Goal: Use online tool/utility: Utilize a website feature to perform a specific function

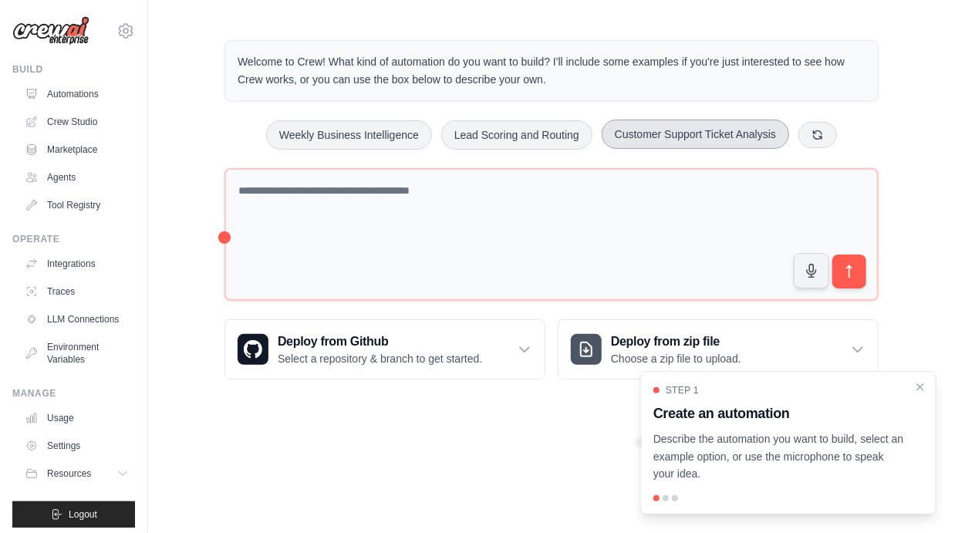
click at [718, 140] on button "Customer Support Ticket Analysis" at bounding box center [695, 134] width 187 height 29
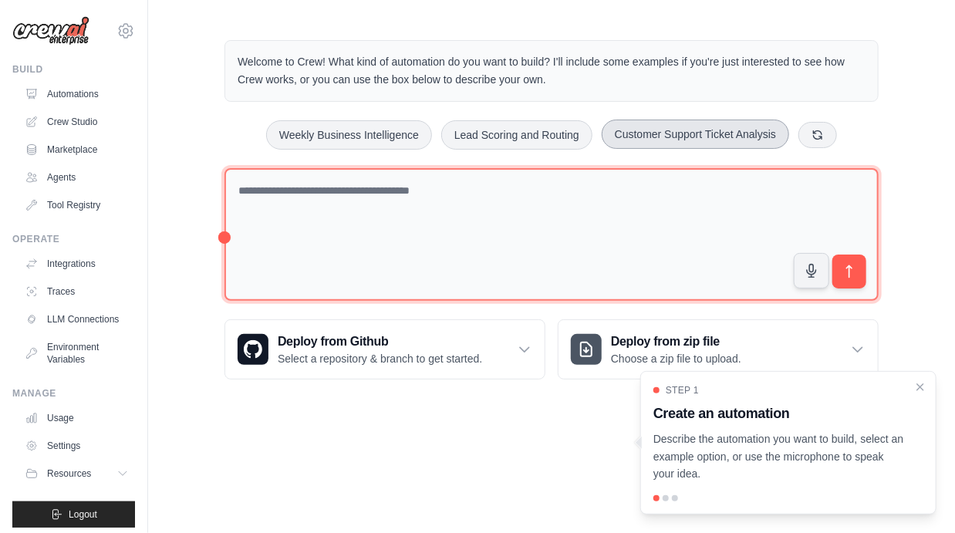
type textarea "**********"
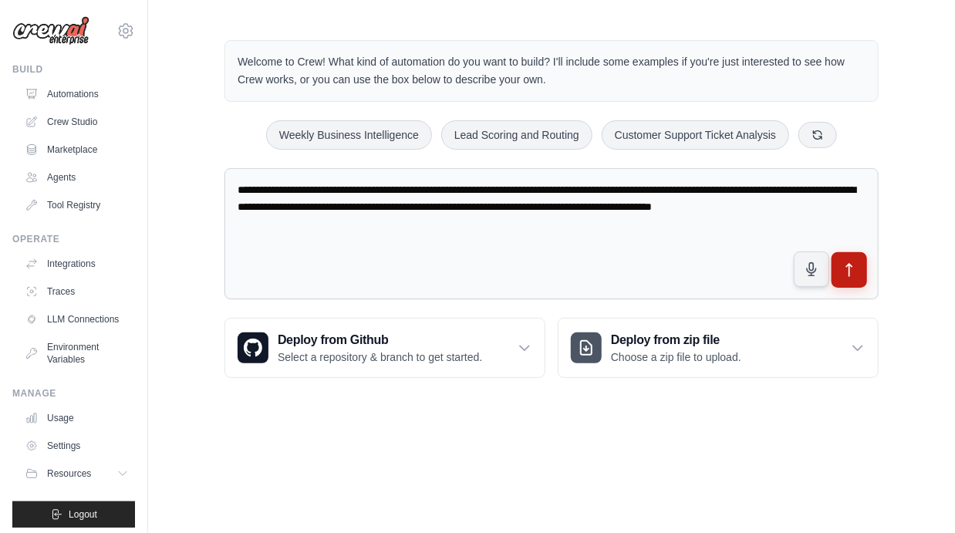
click at [859, 268] on button "submit" at bounding box center [849, 269] width 35 height 35
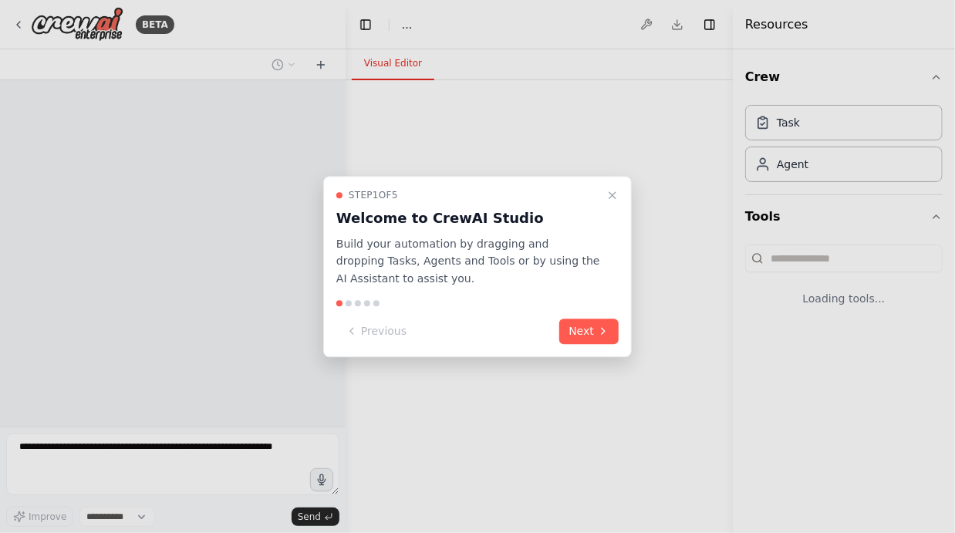
select select "****"
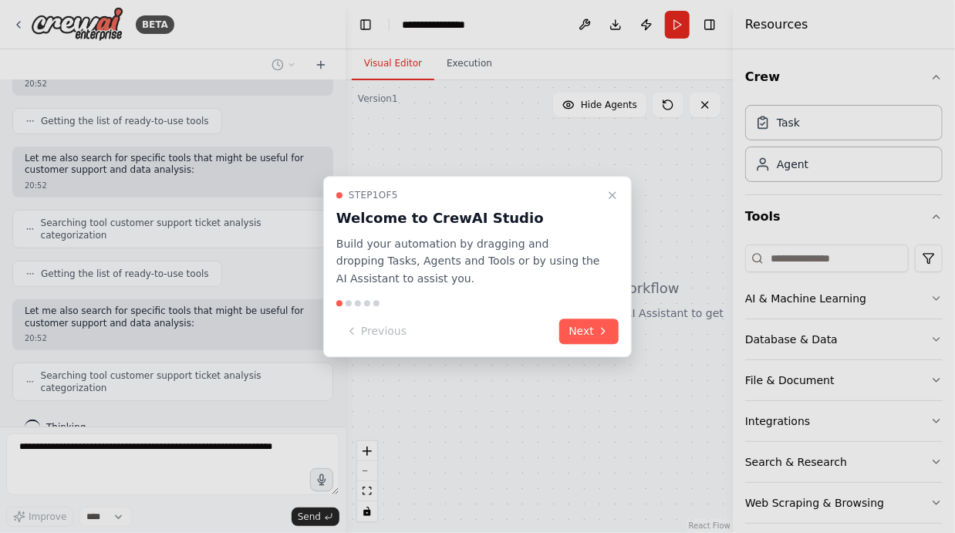
scroll to position [225, 0]
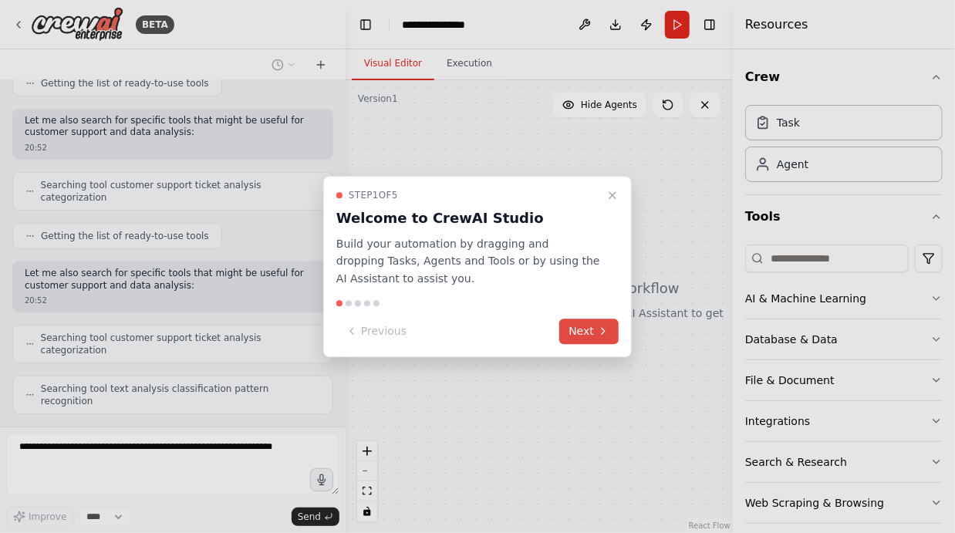
click at [566, 325] on button "Next" at bounding box center [588, 331] width 59 height 25
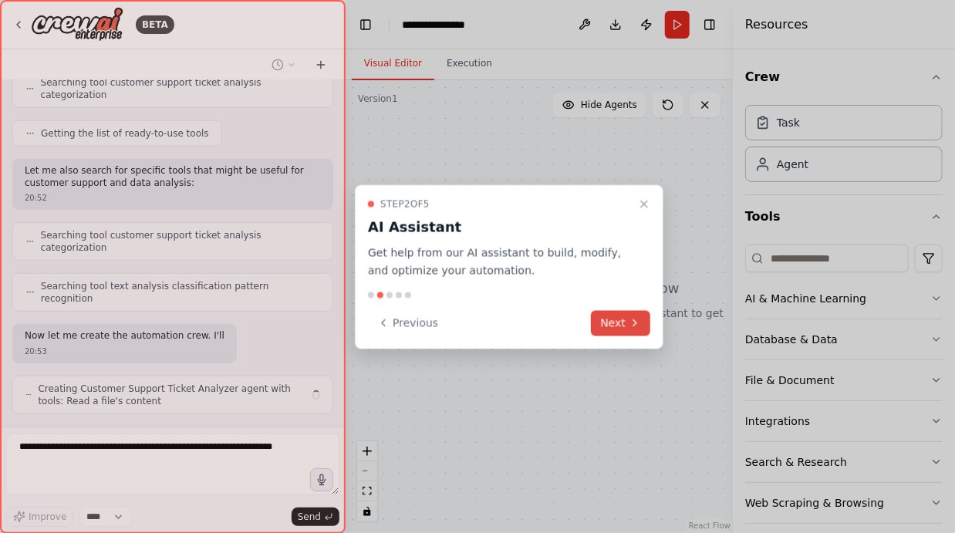
click at [612, 324] on button "Next" at bounding box center [620, 322] width 59 height 25
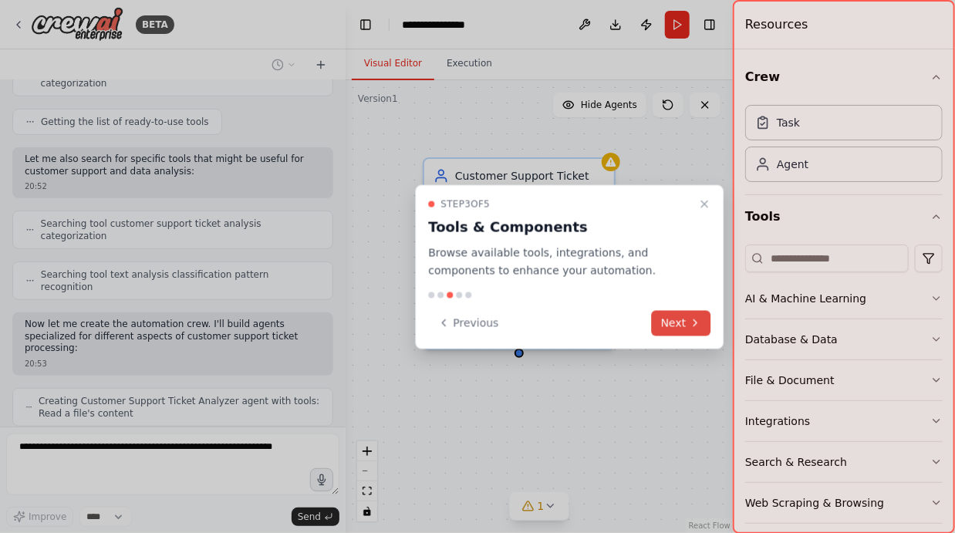
click at [670, 324] on button "Next" at bounding box center [681, 322] width 59 height 25
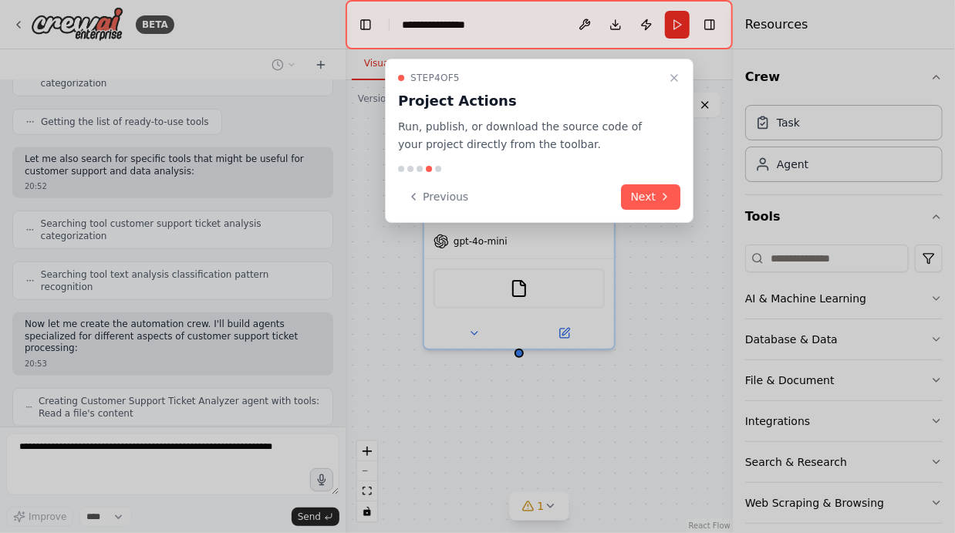
scroll to position [378, 0]
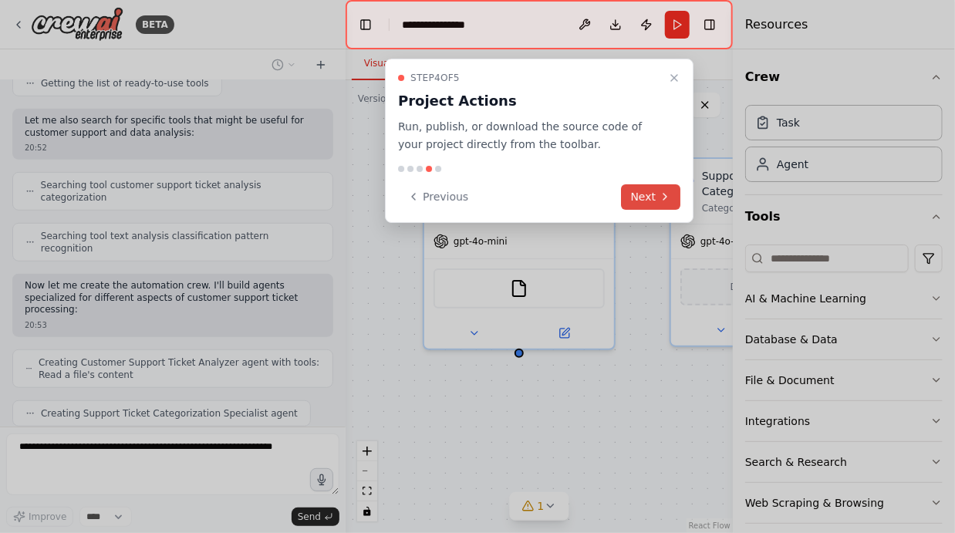
click at [642, 198] on button "Next" at bounding box center [651, 196] width 59 height 25
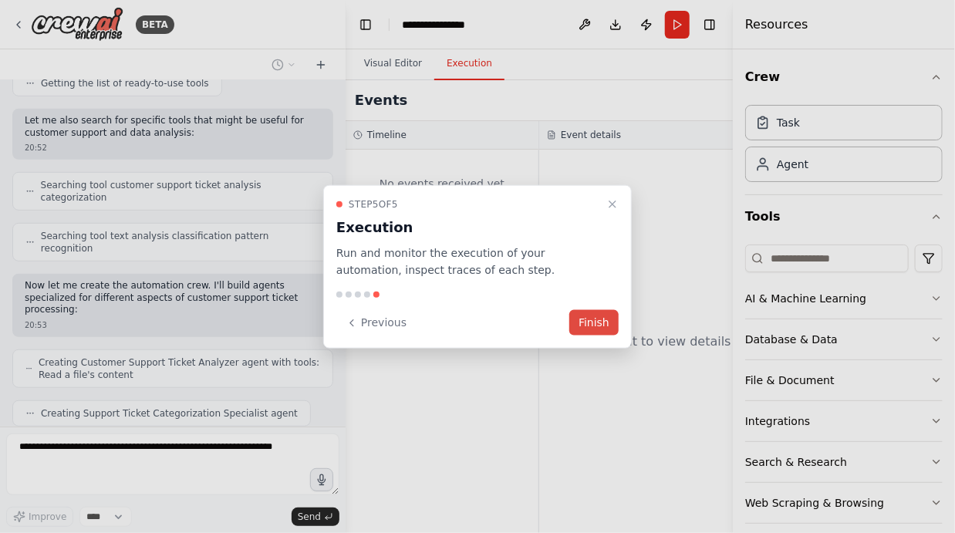
click at [605, 319] on button "Finish" at bounding box center [593, 322] width 49 height 25
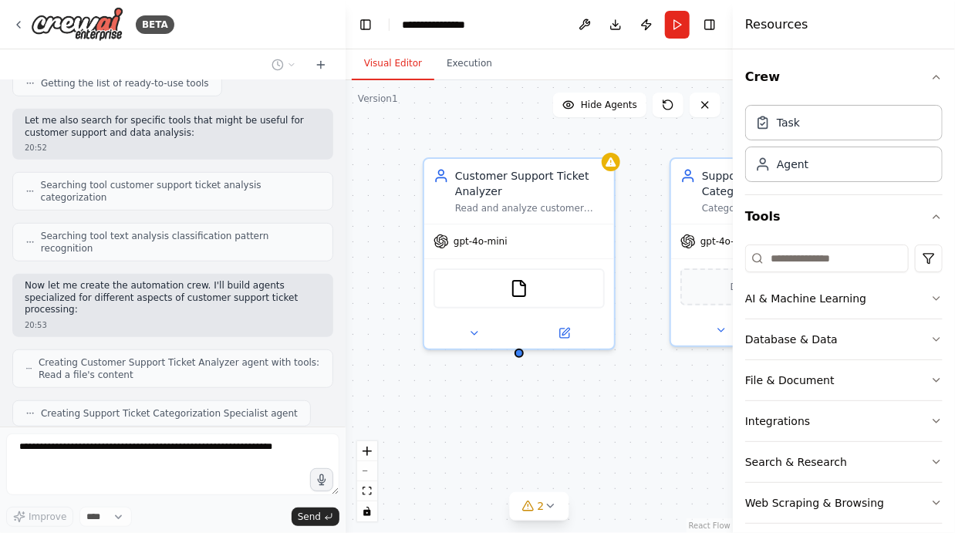
scroll to position [417, 0]
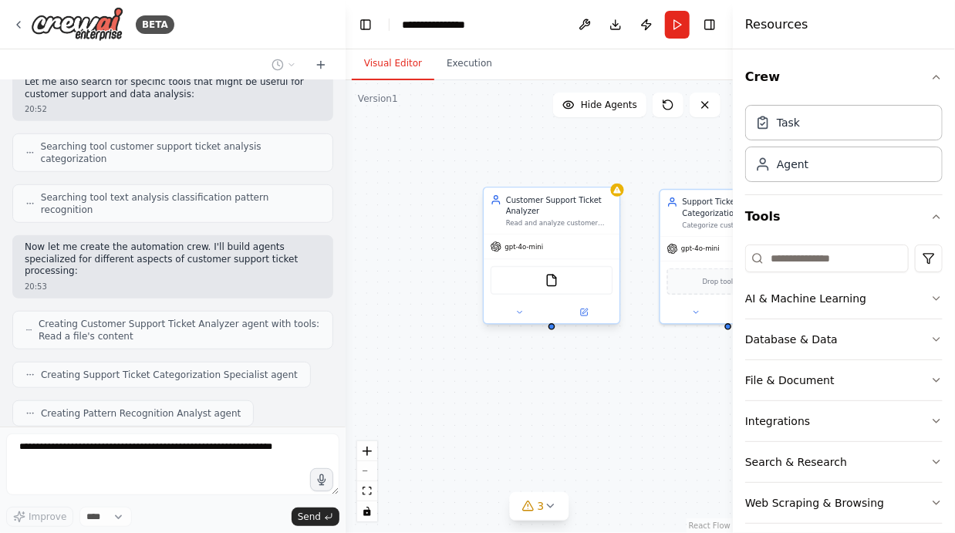
drag, startPoint x: 633, startPoint y: 255, endPoint x: 495, endPoint y: 235, distance: 139.4
click at [495, 235] on div "Customer Support Ticket Analyzer Read and analyze customer support tickets from…" at bounding box center [539, 306] width 387 height 453
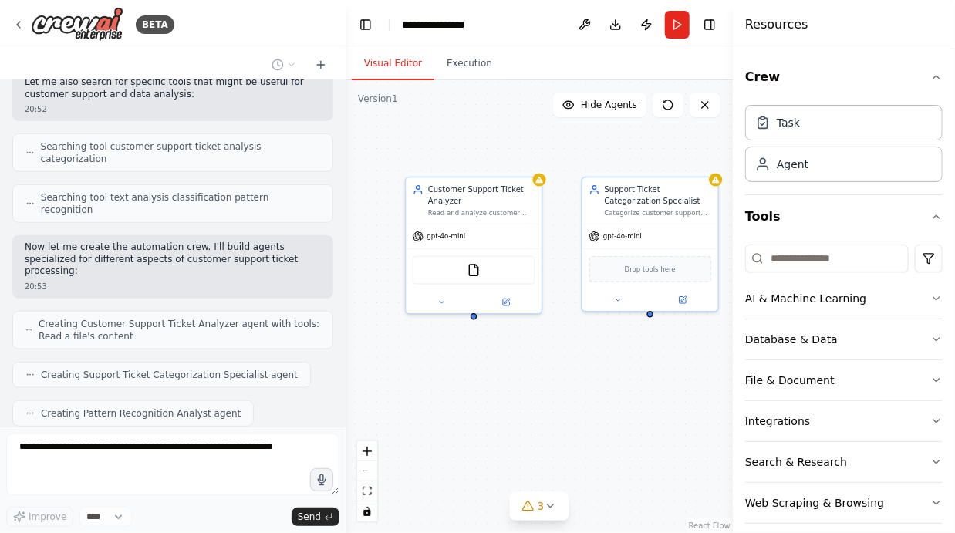
drag, startPoint x: 617, startPoint y: 356, endPoint x: 539, endPoint y: 343, distance: 78.9
click at [539, 343] on div "Customer Support Ticket Analyzer Read and analyze customer support tickets from…" at bounding box center [539, 306] width 387 height 453
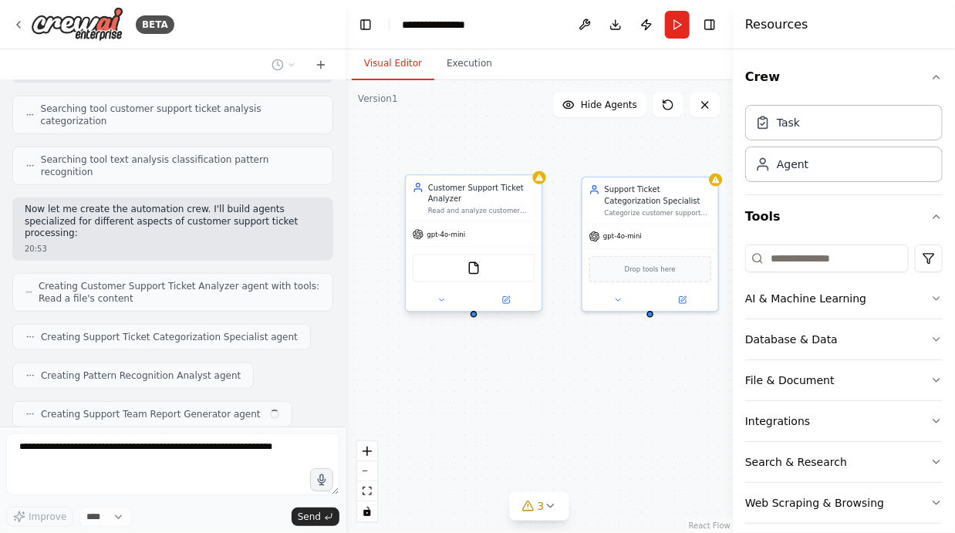
click at [471, 213] on div "Read and analyze customer support tickets from {ticket_source}, extracting key …" at bounding box center [481, 210] width 107 height 8
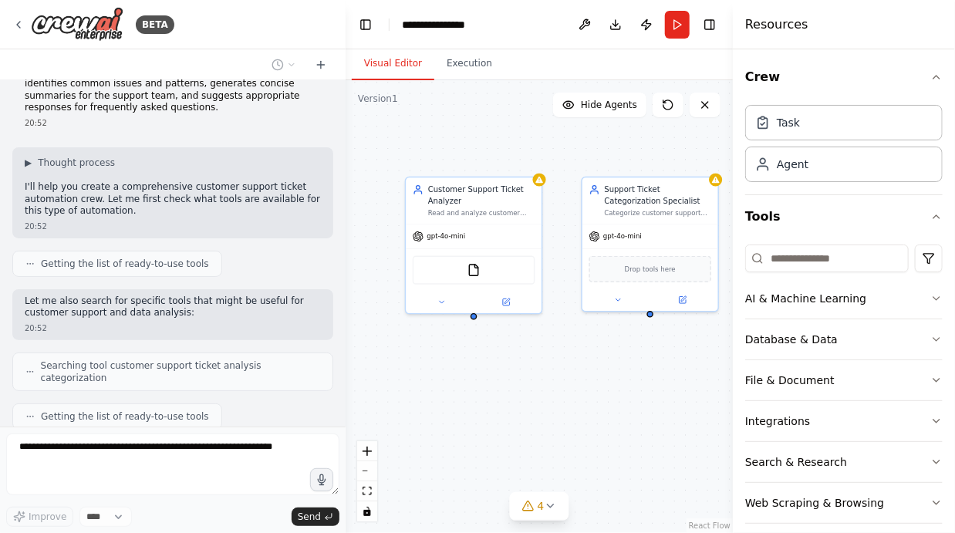
scroll to position [493, 0]
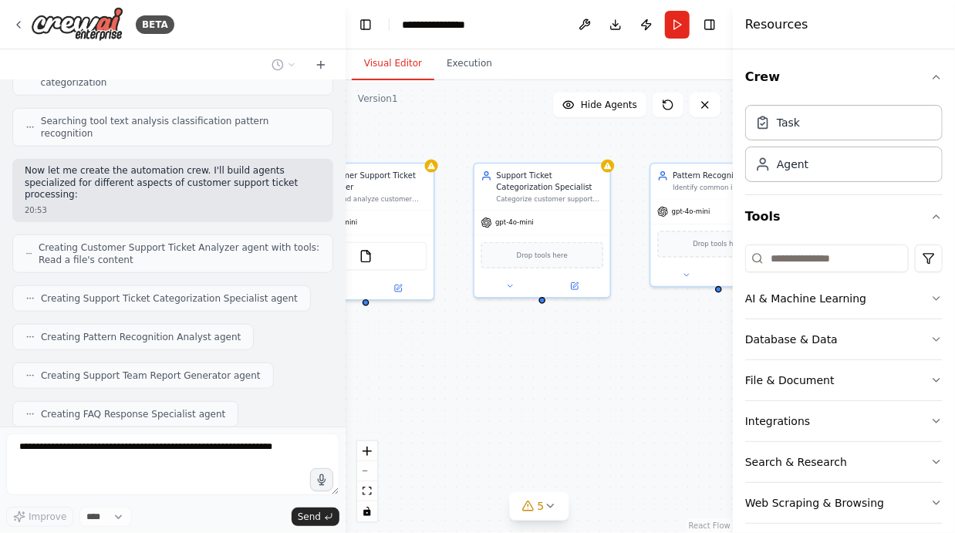
drag, startPoint x: 623, startPoint y: 376, endPoint x: 514, endPoint y: 361, distance: 109.8
click at [514, 361] on div "Customer Support Ticket Analyzer Read and analyze customer support tickets from…" at bounding box center [539, 306] width 387 height 453
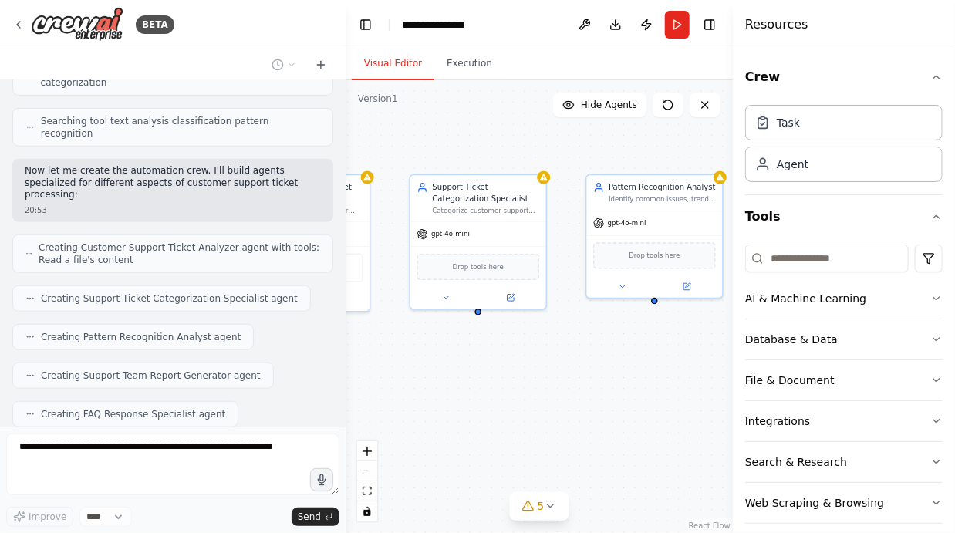
drag, startPoint x: 681, startPoint y: 359, endPoint x: 513, endPoint y: 372, distance: 168.7
click at [511, 371] on div "Customer Support Ticket Analyzer Read and analyze customer support tickets from…" at bounding box center [539, 306] width 387 height 453
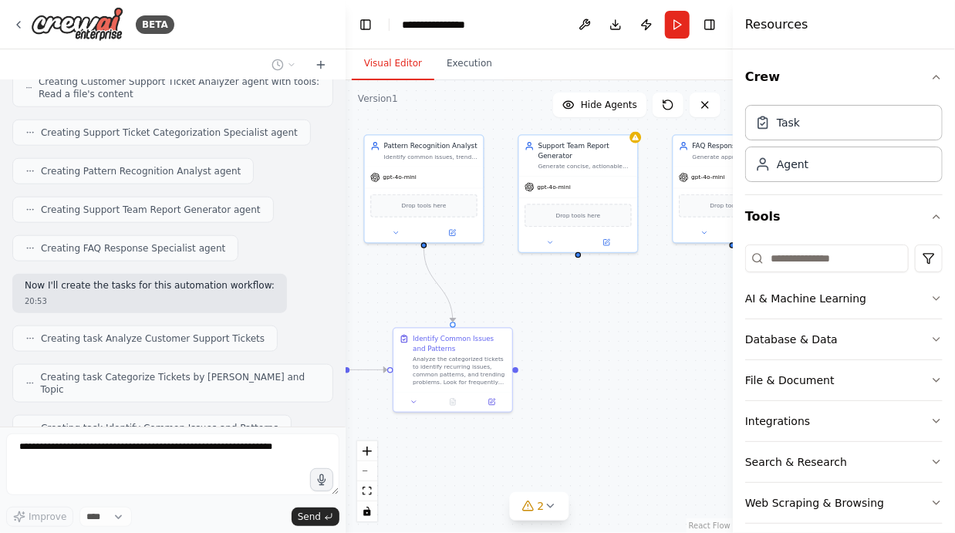
scroll to position [697, 0]
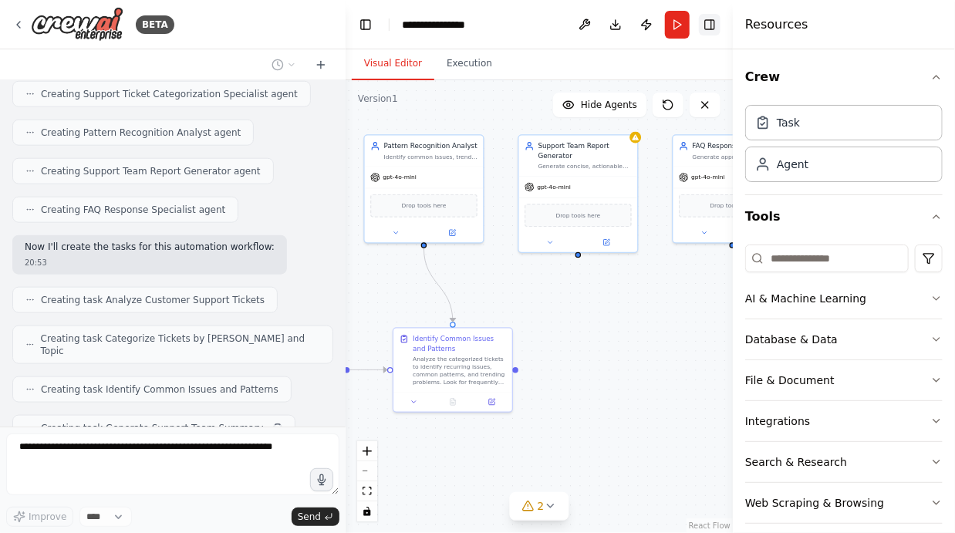
click at [714, 19] on button "Toggle Right Sidebar" at bounding box center [710, 25] width 22 height 22
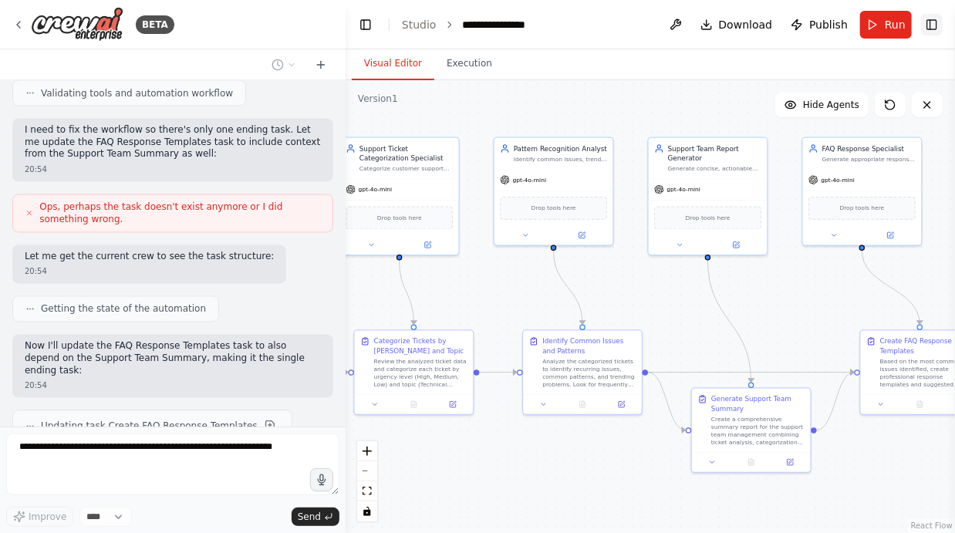
scroll to position [1238, 0]
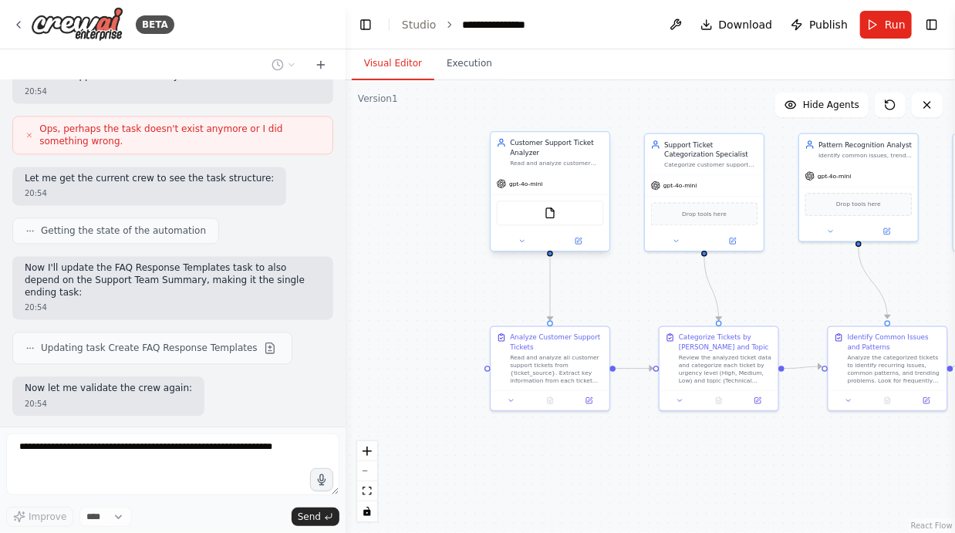
click at [551, 164] on div "Read and analyze customer support tickets from {ticket_source}, extracting key …" at bounding box center [556, 163] width 93 height 8
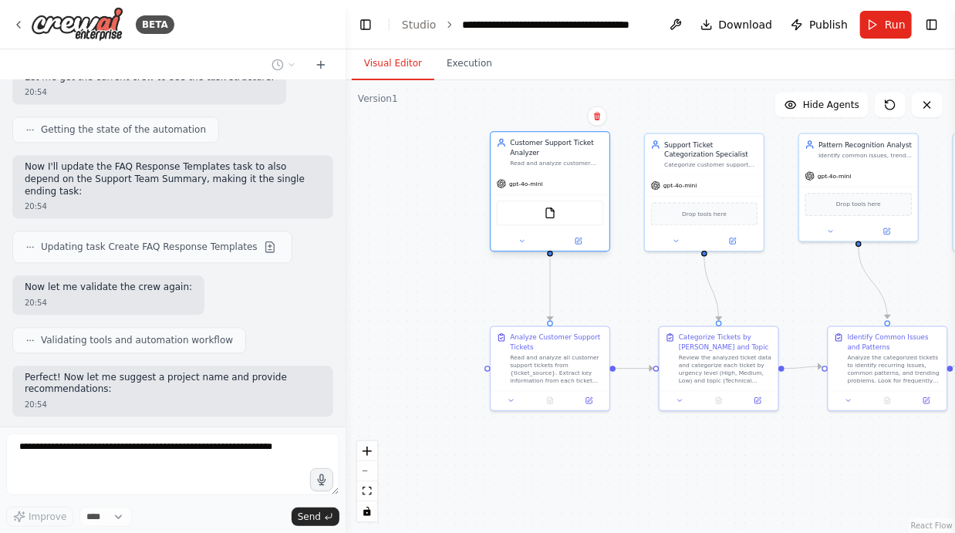
scroll to position [1353, 0]
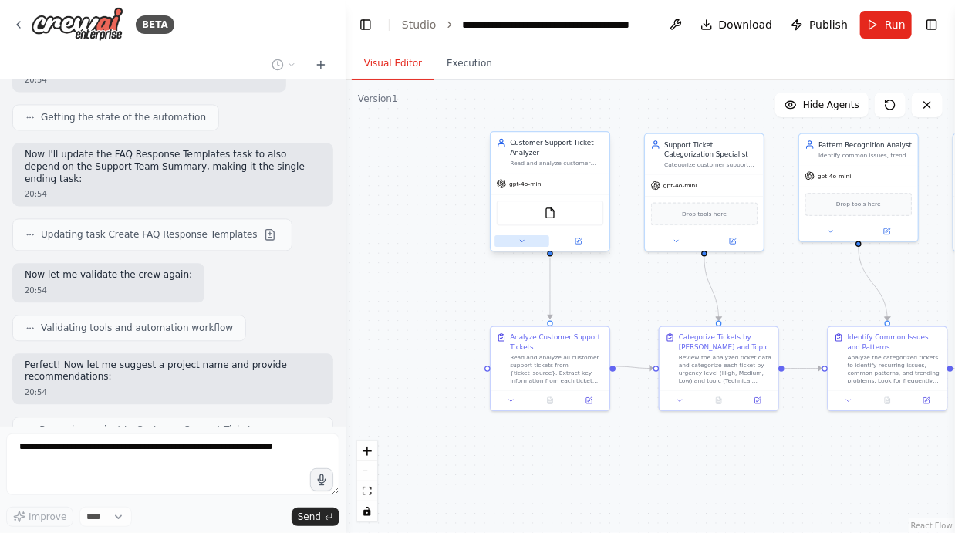
click at [524, 245] on icon at bounding box center [522, 242] width 8 height 8
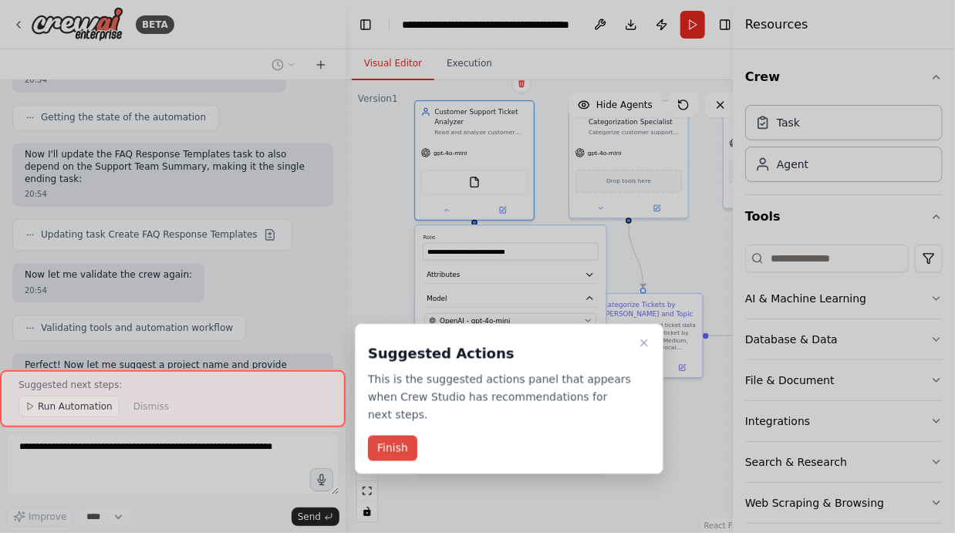
click at [398, 458] on button "Finish" at bounding box center [392, 448] width 49 height 25
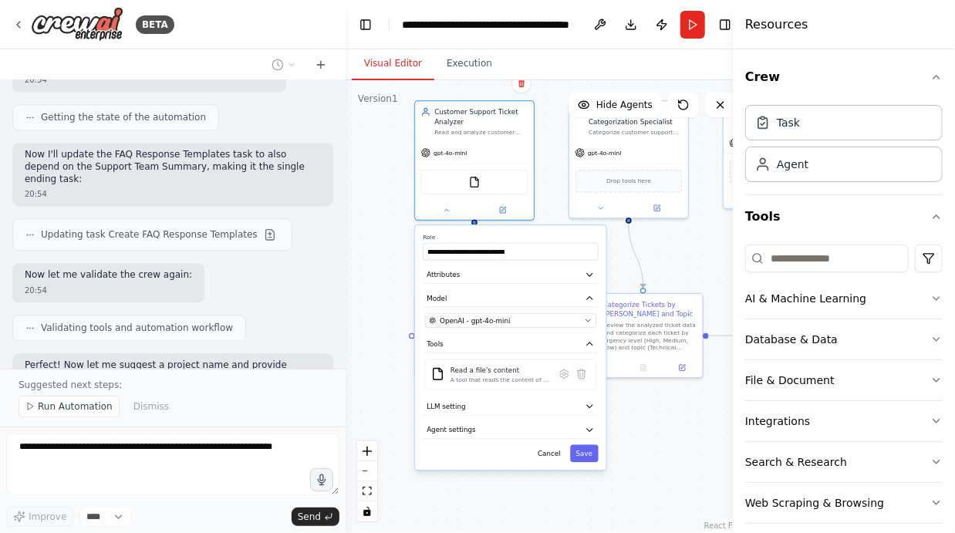
click at [669, 425] on div ".deletable-edge-delete-btn { width: 20px; height: 20px; border: 0px solid #ffff…" at bounding box center [547, 306] width 403 height 453
click at [550, 451] on button "Cancel" at bounding box center [549, 453] width 35 height 17
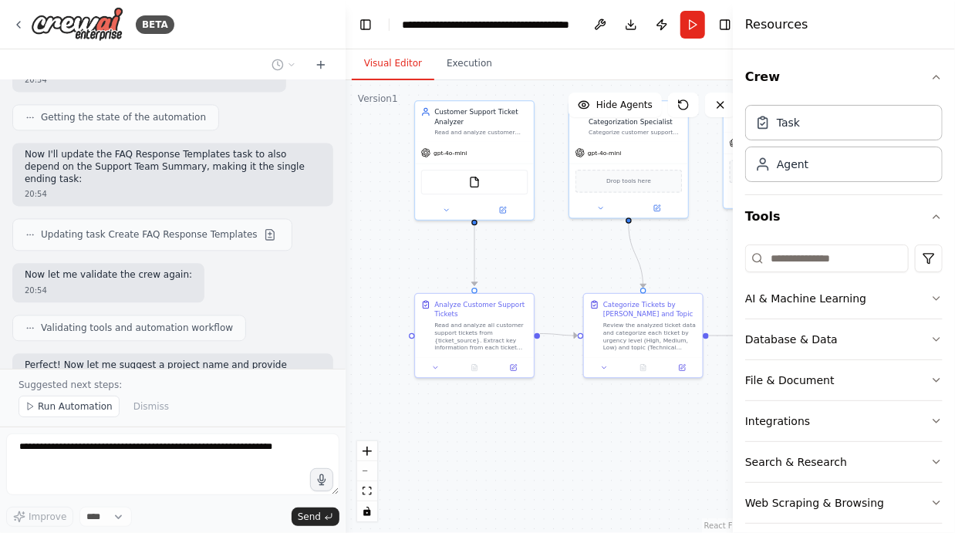
click at [611, 441] on div ".deletable-edge-delete-btn { width: 20px; height: 20px; border: 0px solid #ffff…" at bounding box center [547, 306] width 403 height 453
click at [89, 406] on span "Run Automation" at bounding box center [75, 406] width 75 height 12
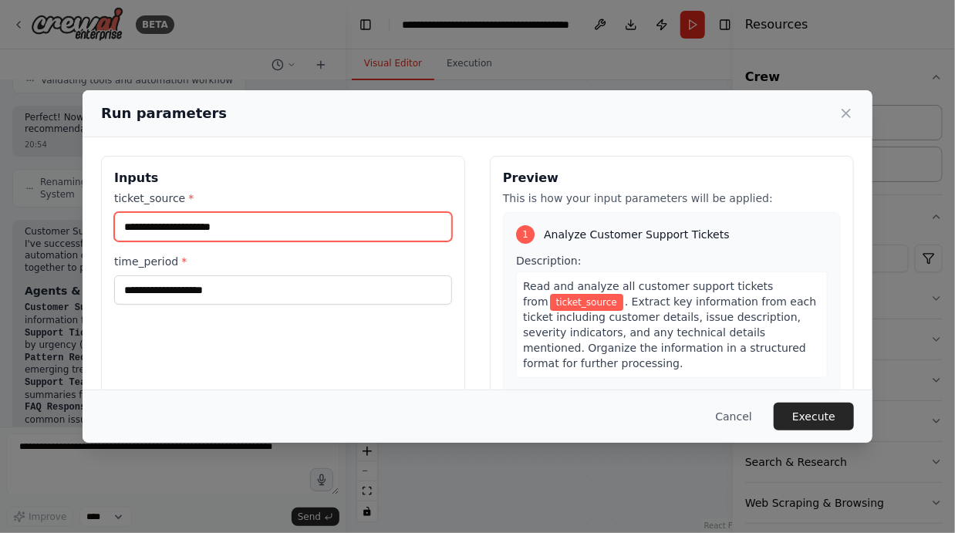
click at [401, 212] on input "ticket_source *" at bounding box center [283, 226] width 338 height 29
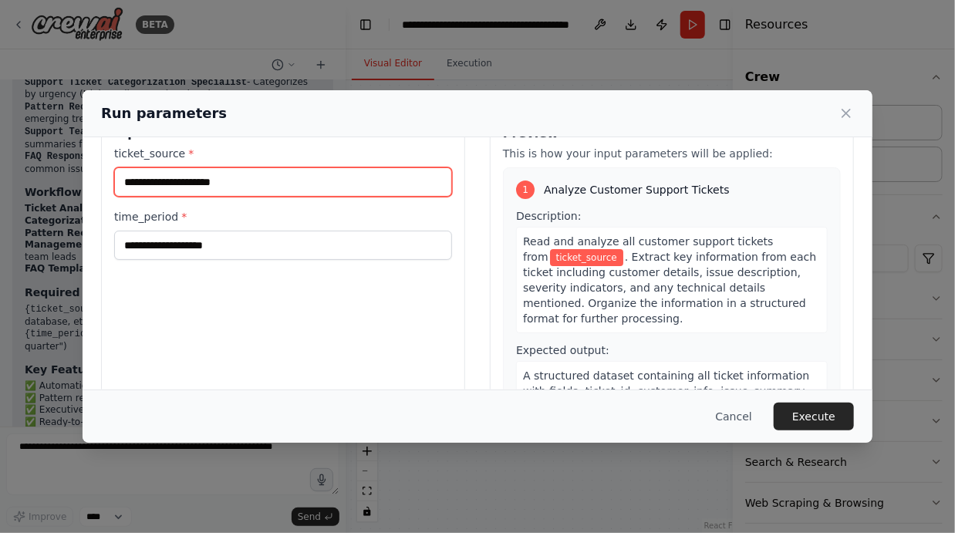
scroll to position [0, 0]
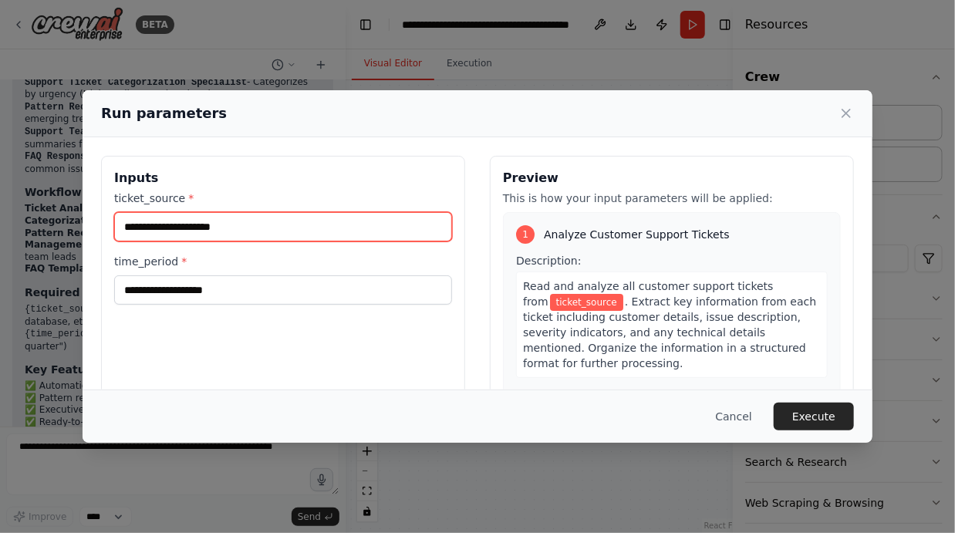
type input "*"
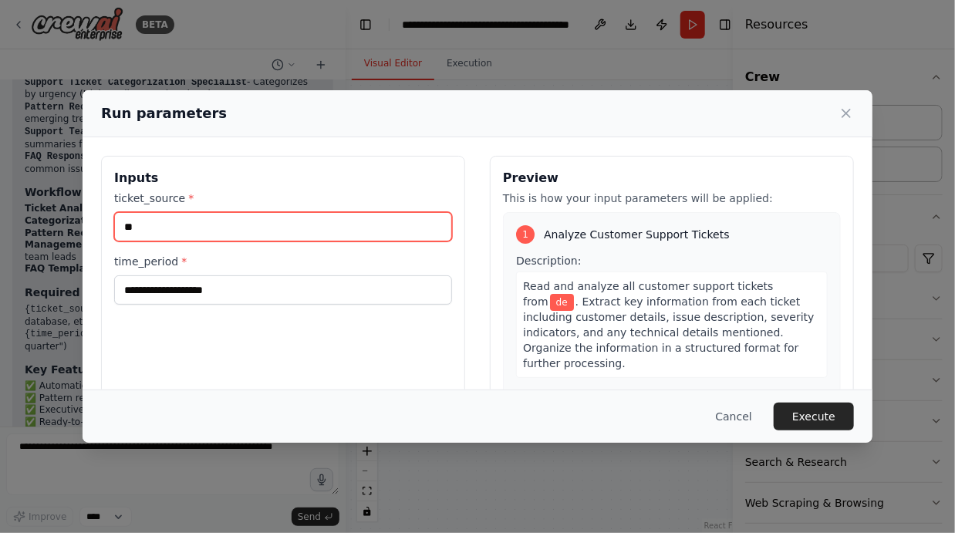
type input "*"
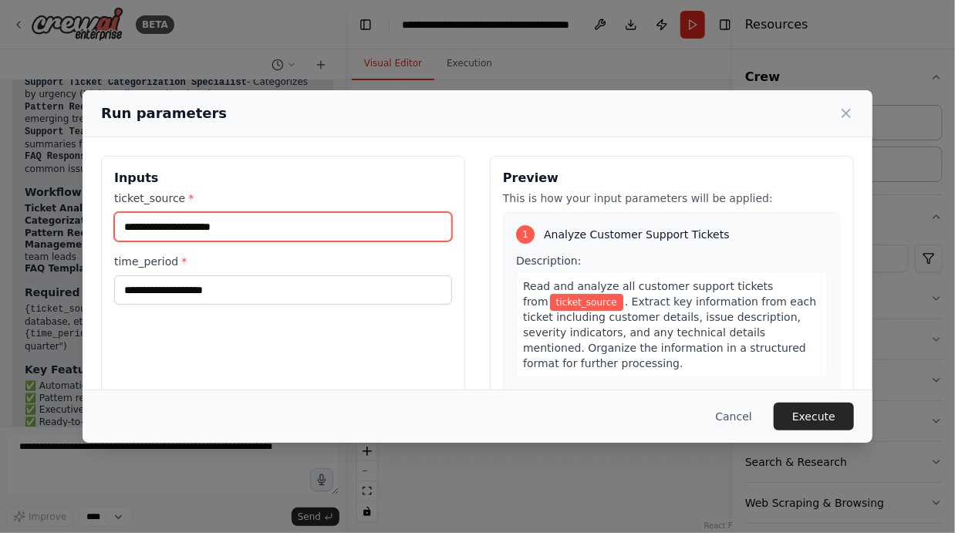
type input "*"
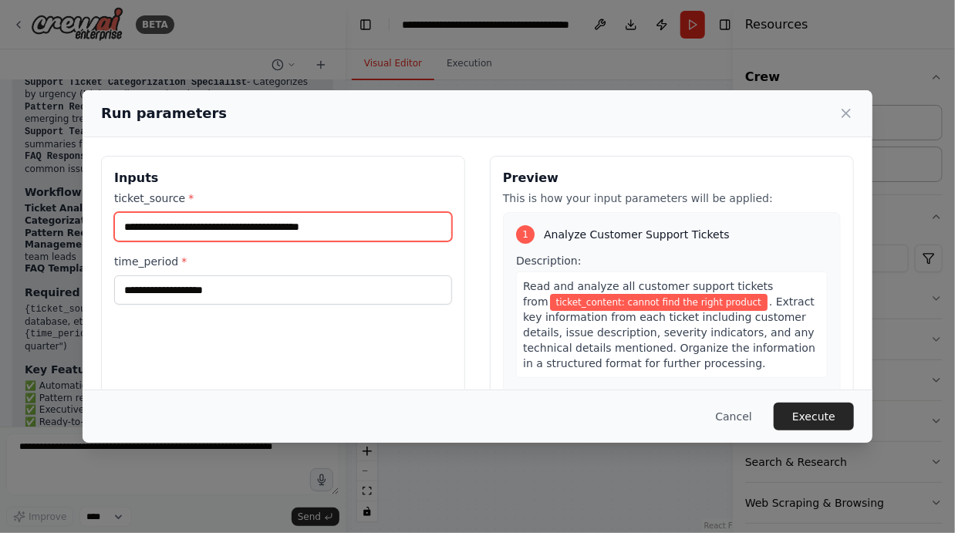
type input "**********"
click at [379, 283] on div "**********" at bounding box center [283, 339] width 364 height 366
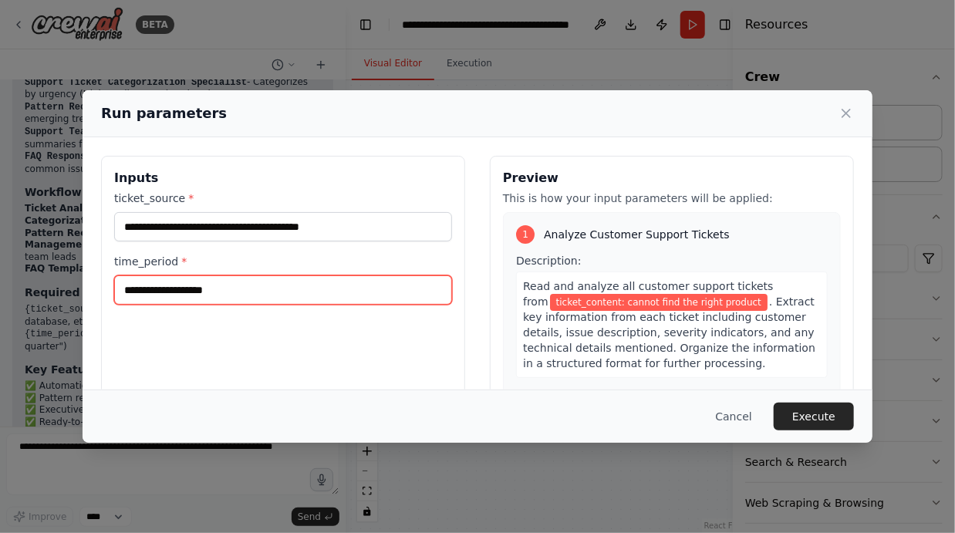
click at [345, 275] on input "time_period *" at bounding box center [283, 289] width 338 height 29
type input "*"
type input "******"
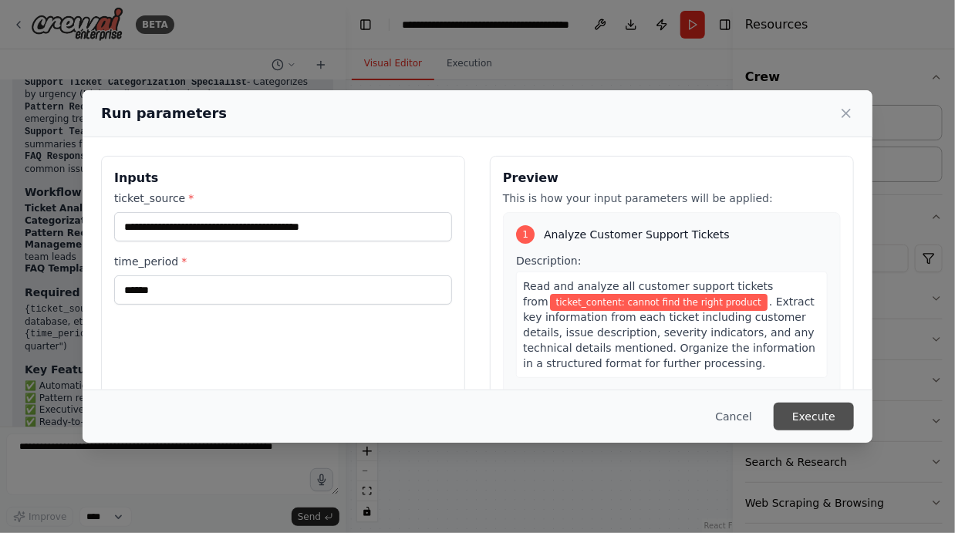
click at [829, 431] on button "Execute" at bounding box center [814, 417] width 80 height 28
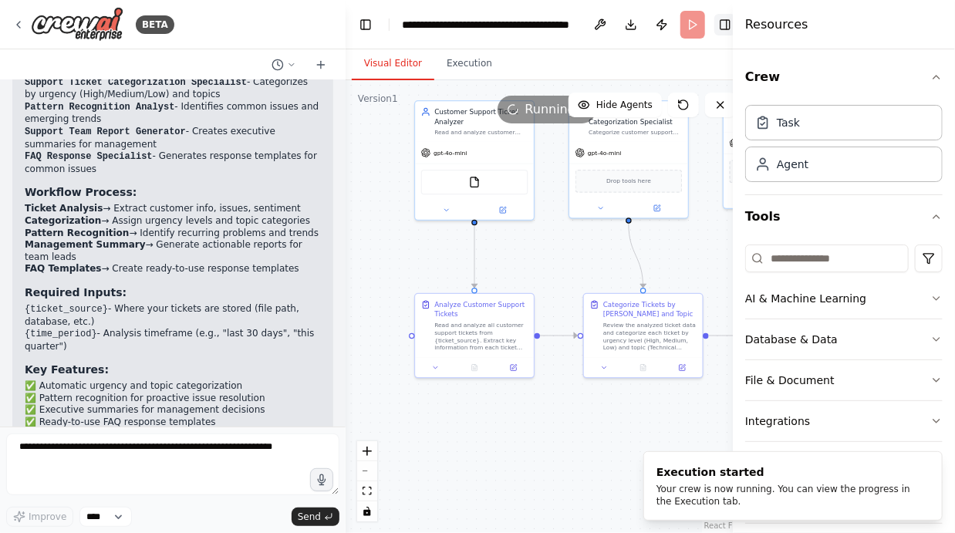
click at [724, 34] on button "Toggle Right Sidebar" at bounding box center [725, 25] width 22 height 22
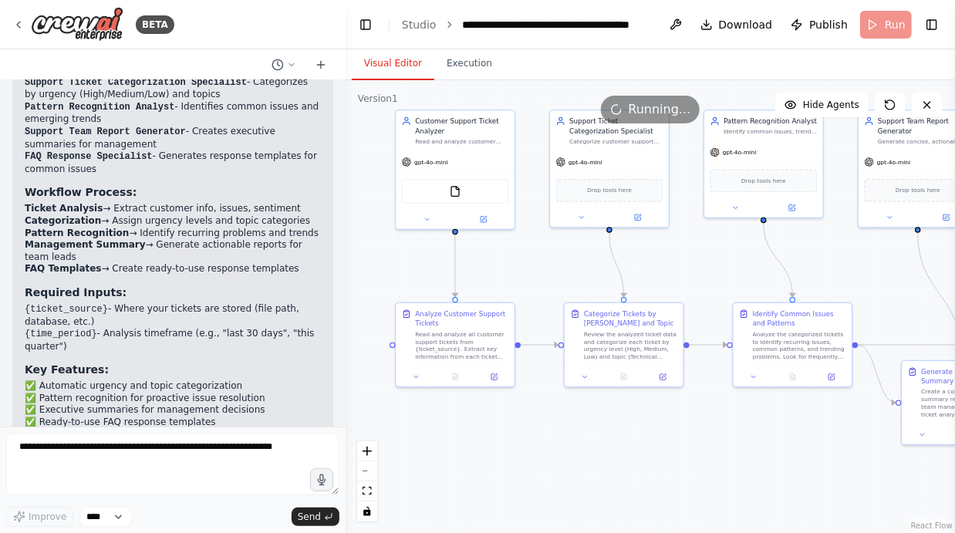
drag, startPoint x: 727, startPoint y: 236, endPoint x: 698, endPoint y: 248, distance: 31.1
click at [698, 248] on div ".deletable-edge-delete-btn { width: 20px; height: 20px; border: 0px solid #ffff…" at bounding box center [651, 306] width 610 height 453
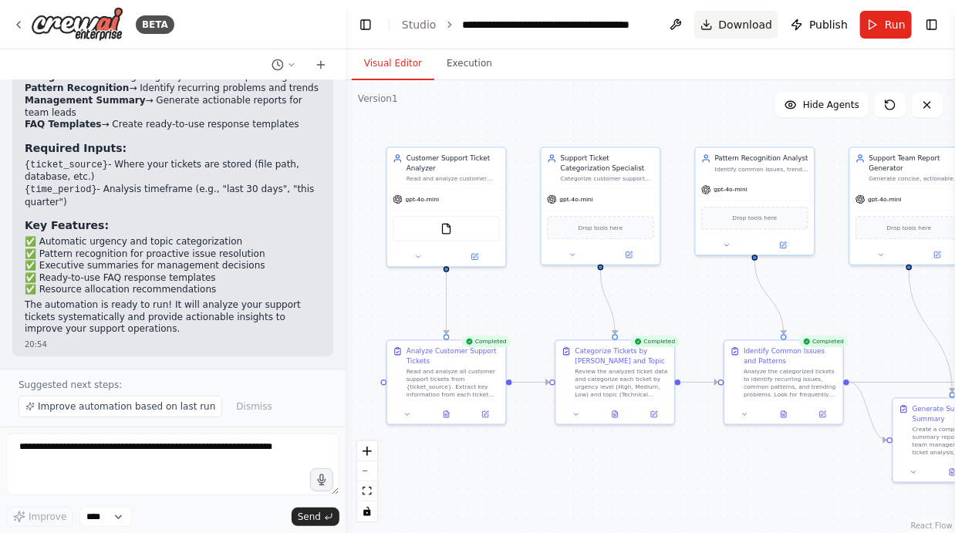
scroll to position [1768, 0]
